Goal: Find contact information: Find contact information

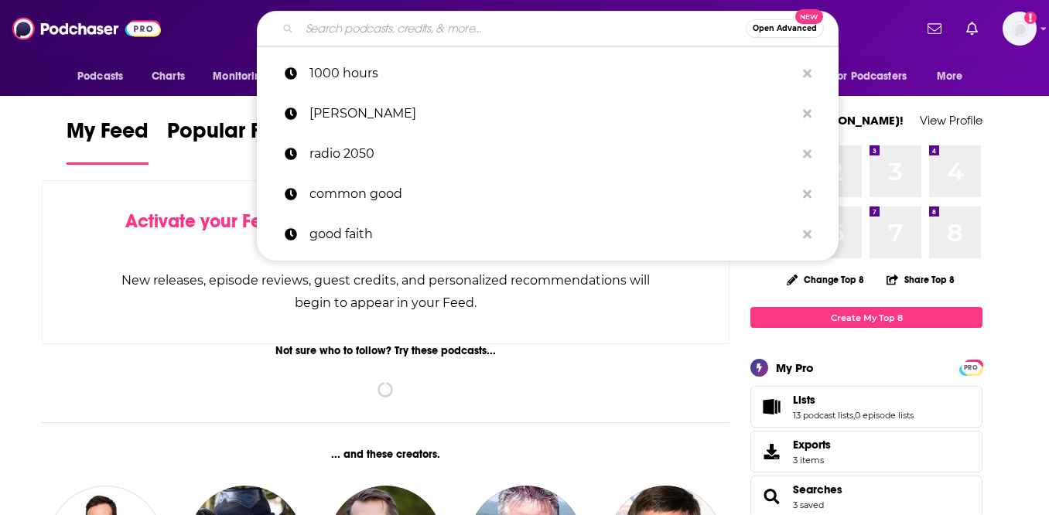
click at [494, 30] on input "Search podcasts, credits, & more..." at bounding box center [522, 28] width 446 height 25
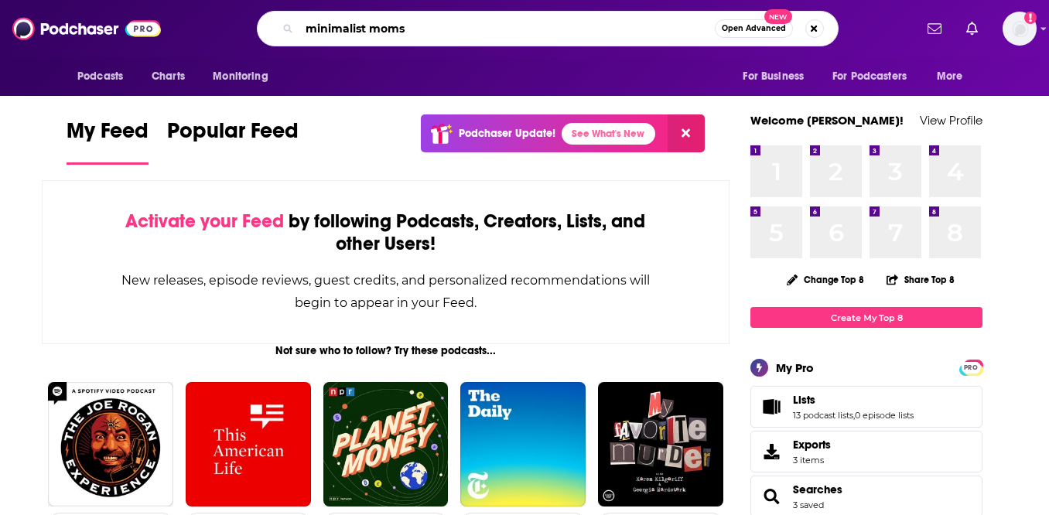
type input "minimalist moms"
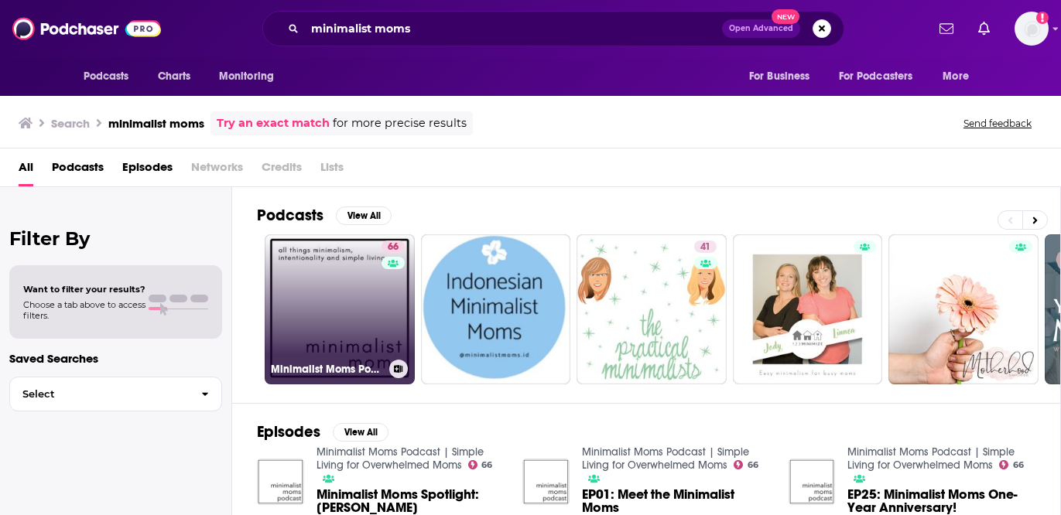
click at [316, 303] on link "66 Minimalist Moms Podcast | Simple Living for Overwhelmed Moms" at bounding box center [340, 309] width 150 height 150
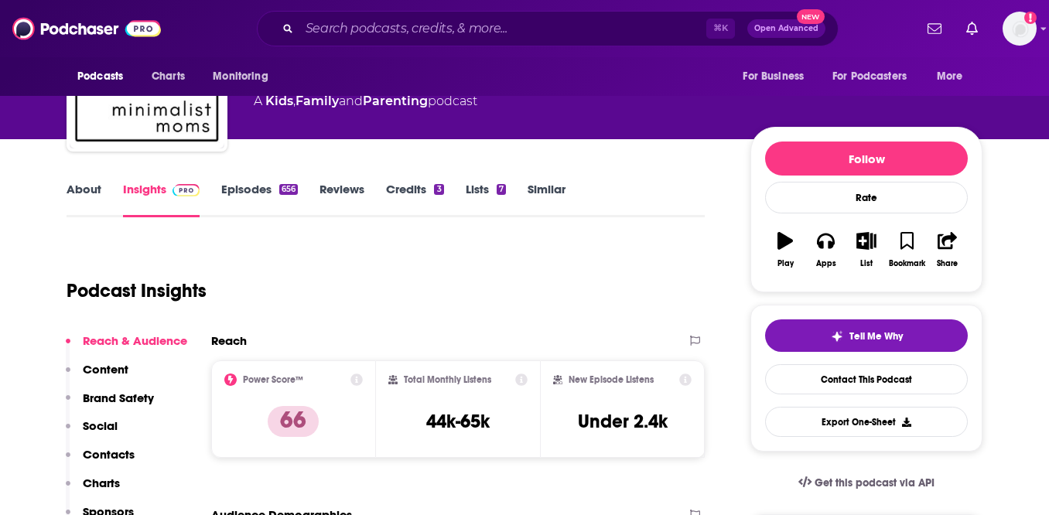
scroll to position [118, 0]
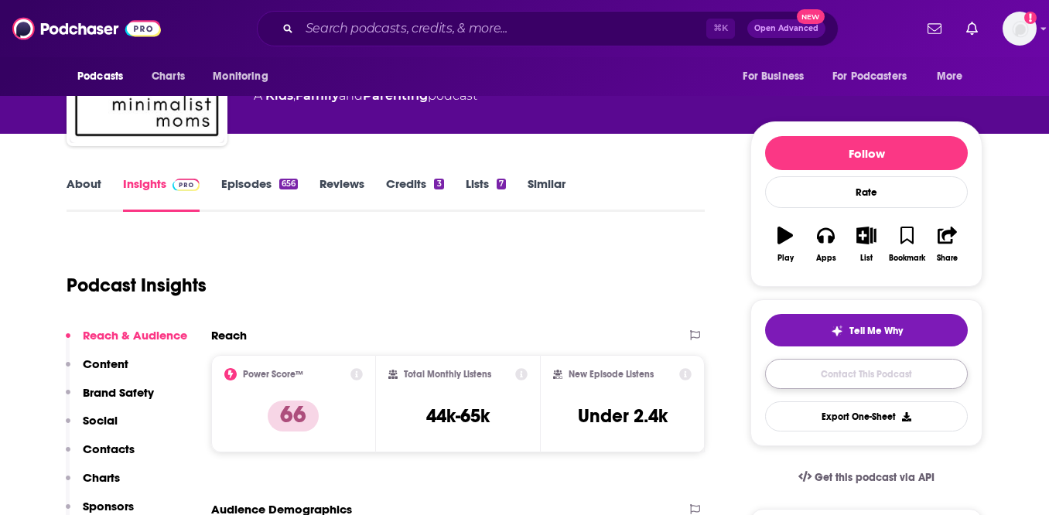
click at [865, 384] on link "Contact This Podcast" at bounding box center [866, 374] width 203 height 30
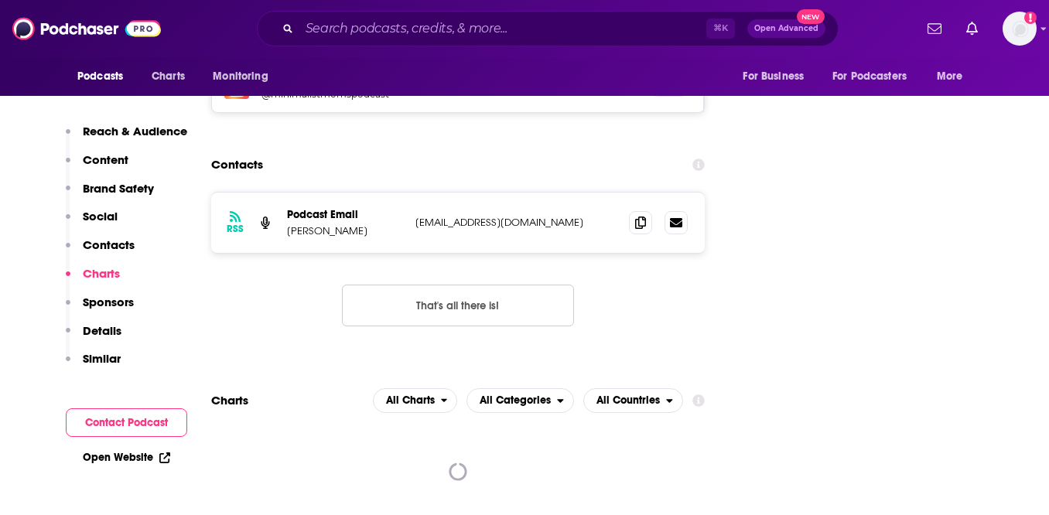
scroll to position [1822, 0]
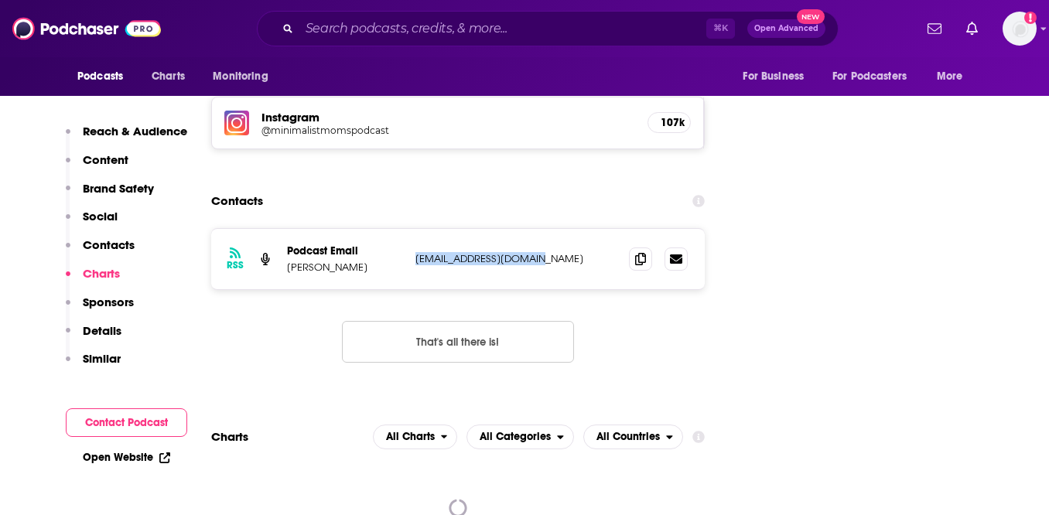
drag, startPoint x: 516, startPoint y: 163, endPoint x: 427, endPoint y: 154, distance: 89.5
click at [427, 229] on div "RSS Podcast Email [PERSON_NAME] [EMAIL_ADDRESS][DOMAIN_NAME] [EMAIL_ADDRESS][DO…" at bounding box center [458, 259] width 494 height 60
copy p "[EMAIL_ADDRESS][DOMAIN_NAME]"
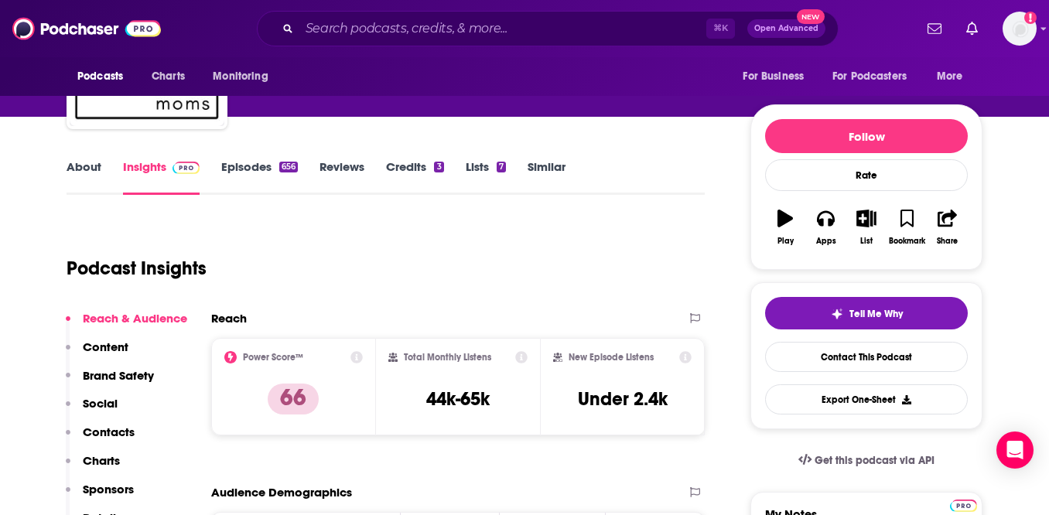
scroll to position [135, 0]
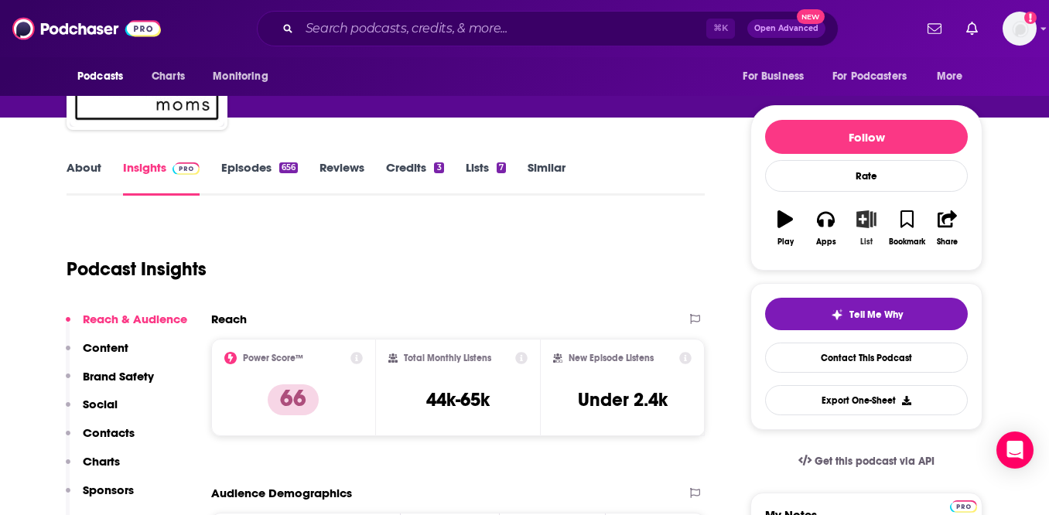
click at [866, 222] on icon "button" at bounding box center [866, 218] width 19 height 17
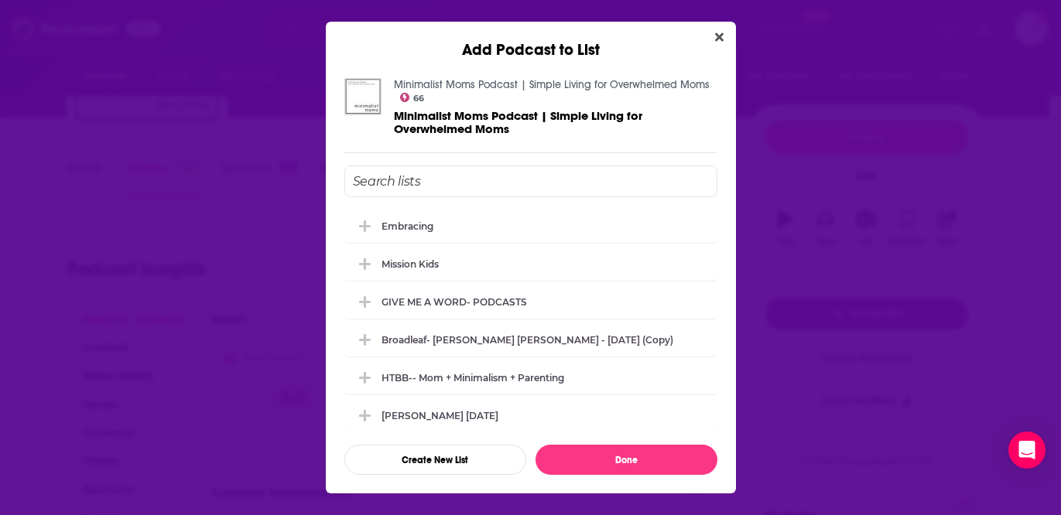
scroll to position [114, 0]
click at [524, 375] on div "HTBB-- mom + minimalism + parenting" at bounding box center [477, 378] width 192 height 12
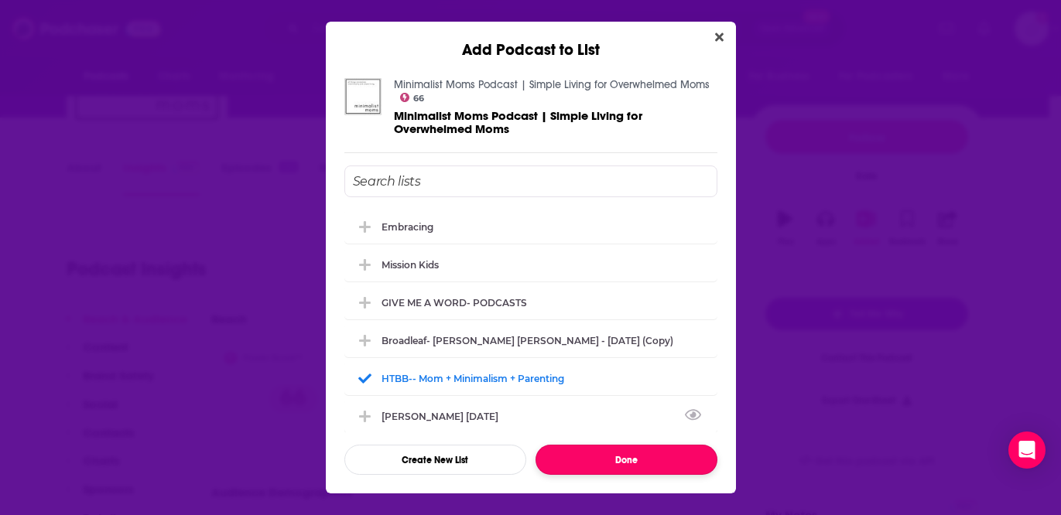
click at [626, 468] on button "Done" at bounding box center [626, 460] width 182 height 30
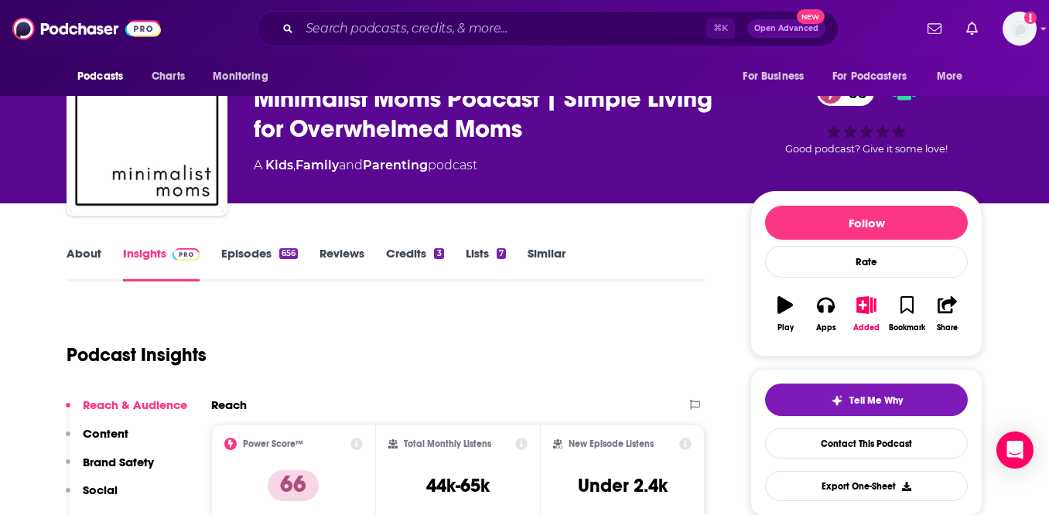
scroll to position [0, 0]
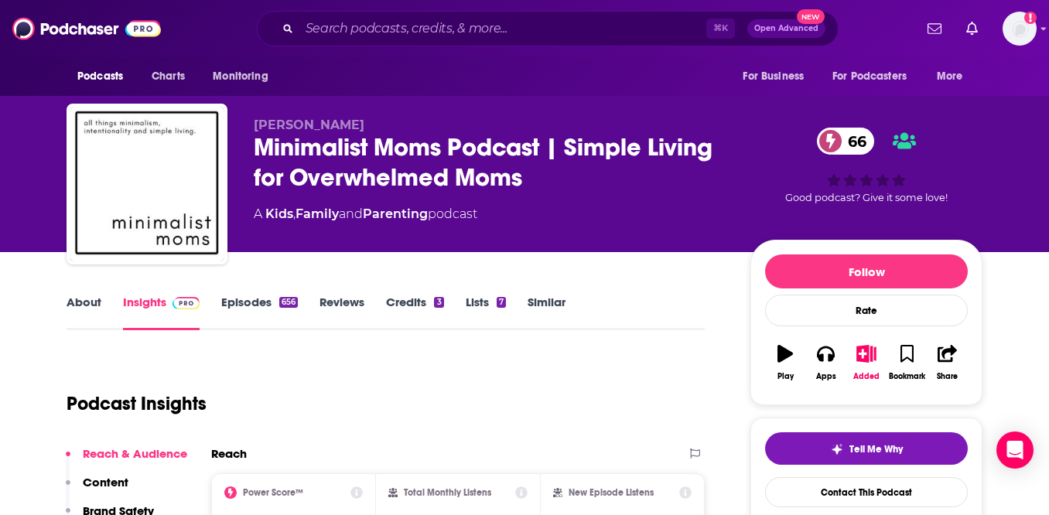
click at [251, 306] on link "Episodes 656" at bounding box center [259, 313] width 77 height 36
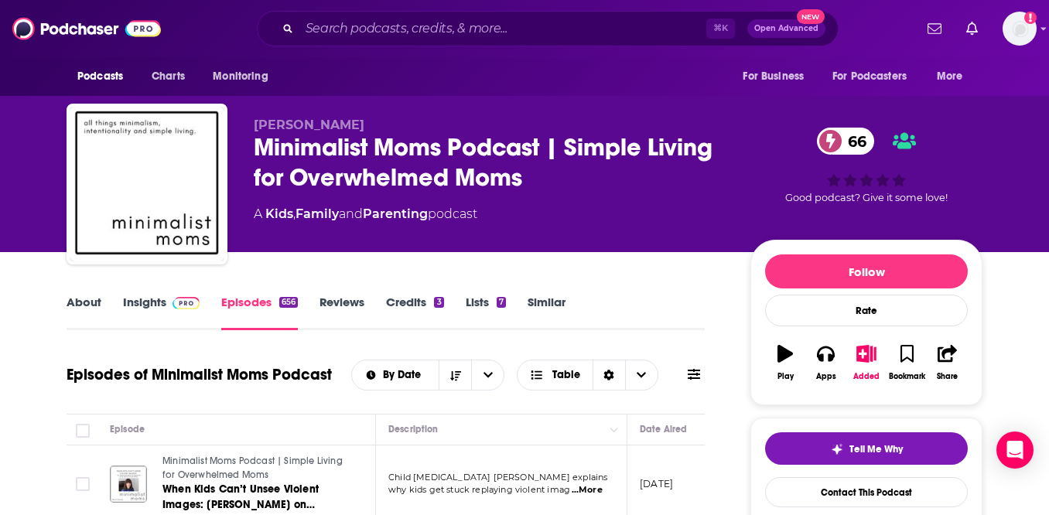
click at [70, 301] on link "About" at bounding box center [84, 313] width 35 height 36
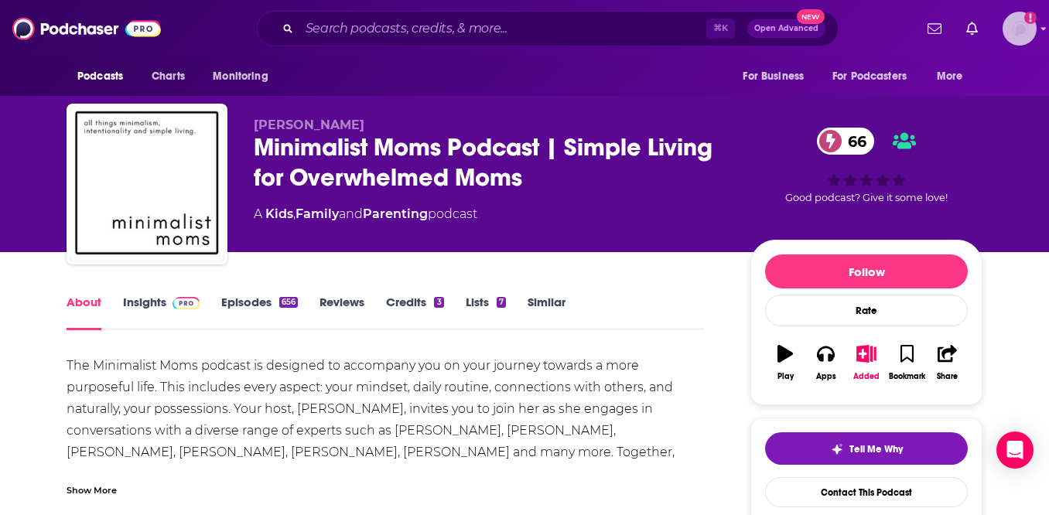
click at [1011, 30] on img "Logged in as broadleafbooks_" at bounding box center [1020, 29] width 34 height 34
